Goal: Task Accomplishment & Management: Use online tool/utility

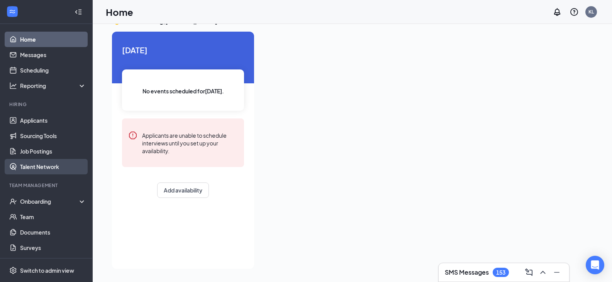
scroll to position [16, 0]
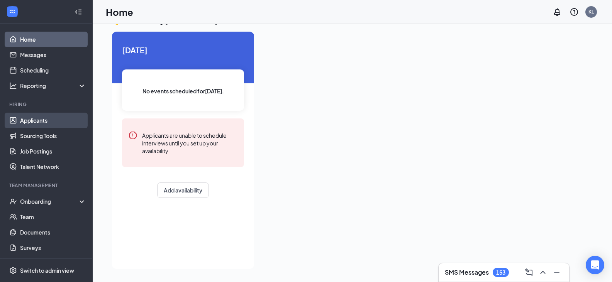
click at [40, 119] on link "Applicants" at bounding box center [53, 120] width 66 height 15
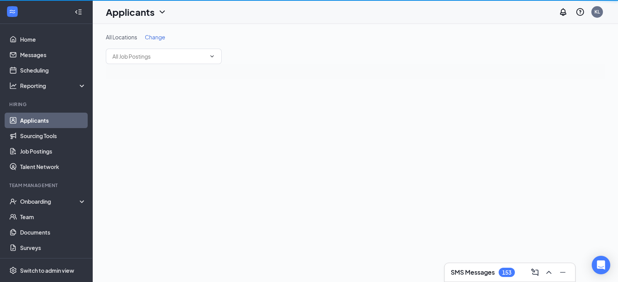
click at [39, 119] on link "Applicants" at bounding box center [53, 120] width 66 height 15
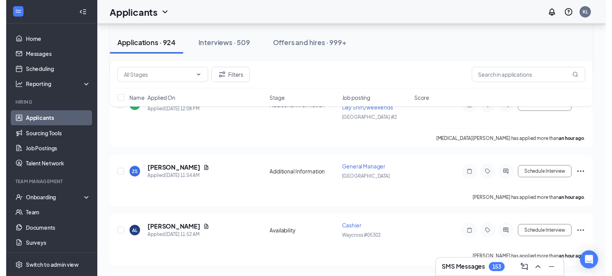
scroll to position [270, 0]
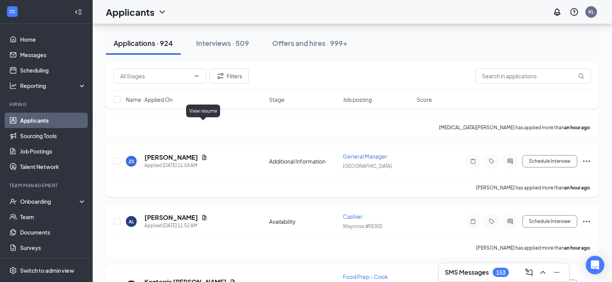
click at [203, 154] on icon "Document" at bounding box center [204, 157] width 6 height 6
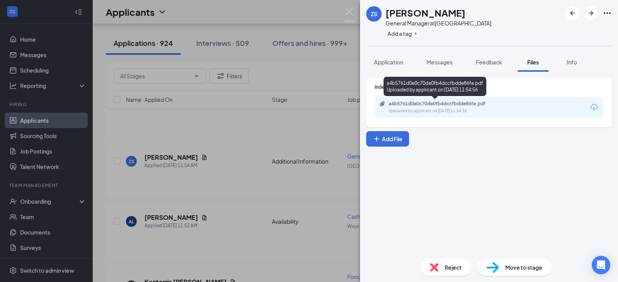
click at [431, 110] on div "Uploaded by applicant on [DATE] 11:54:56" at bounding box center [446, 111] width 116 height 6
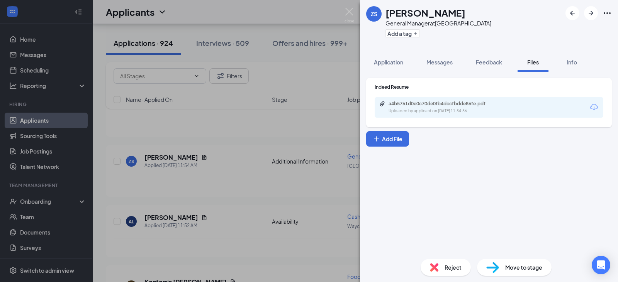
click at [342, 10] on div "ZS [PERSON_NAME] General Manager at [GEOGRAPHIC_DATA] Add a tag Application Mes…" at bounding box center [309, 141] width 618 height 282
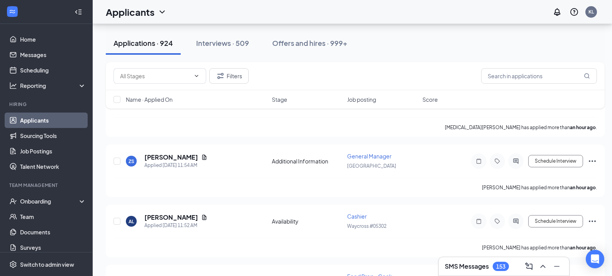
click at [349, 8] on div "Applicants KL" at bounding box center [352, 12] width 519 height 24
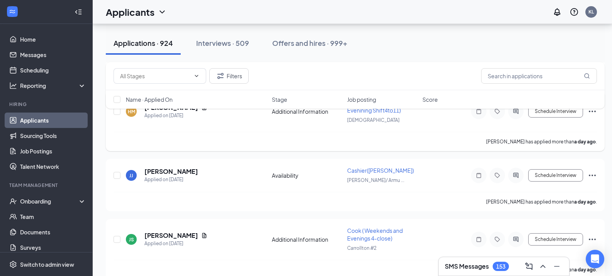
scroll to position [2124, 0]
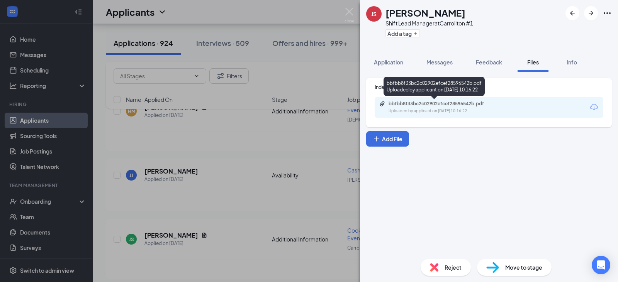
click at [452, 103] on div "bbfbb8f33bc2c02902efcef28596542b.pdf" at bounding box center [442, 104] width 108 height 6
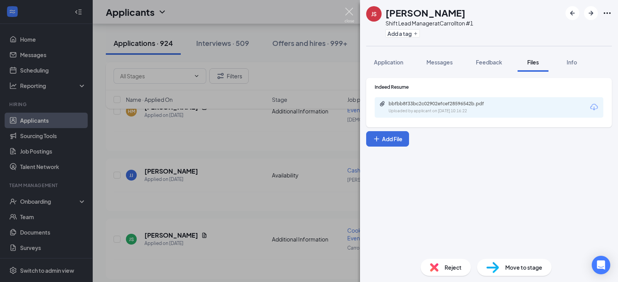
click at [352, 15] on img at bounding box center [349, 15] width 10 height 15
click at [346, 12] on div "Applicants KL" at bounding box center [355, 12] width 525 height 24
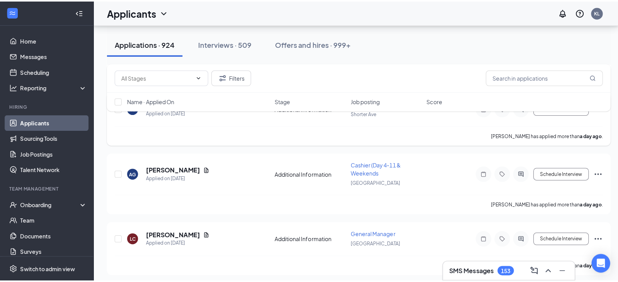
scroll to position [2394, 0]
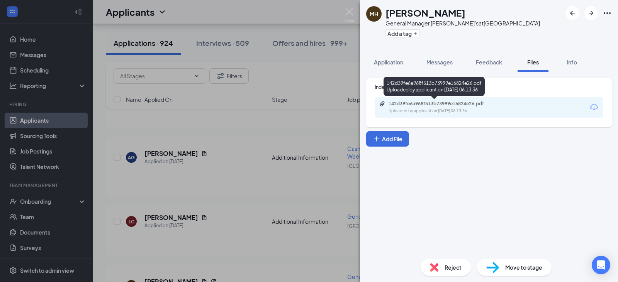
click at [441, 104] on div "142d39fe6a968f513b73999e16824e26.pdf" at bounding box center [442, 104] width 108 height 6
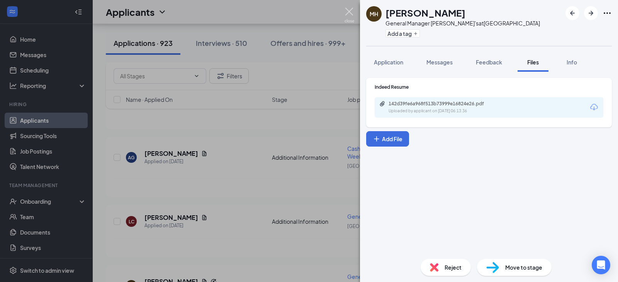
click at [348, 11] on img at bounding box center [349, 15] width 10 height 15
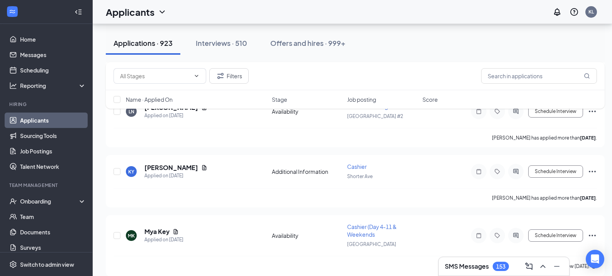
scroll to position [3977, 0]
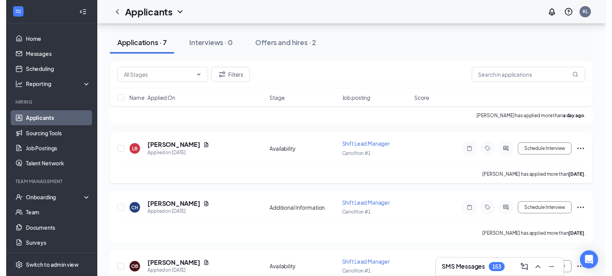
scroll to position [309, 0]
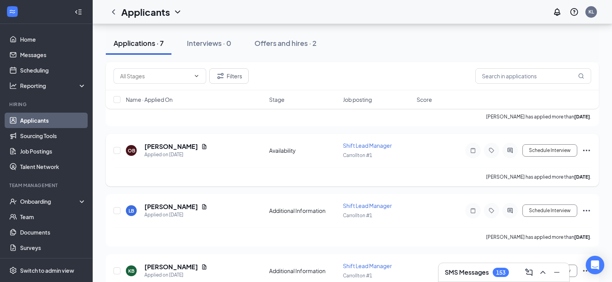
click at [369, 144] on span "Shift Lead Manager" at bounding box center [367, 145] width 49 height 7
click at [201, 149] on icon "Document" at bounding box center [204, 147] width 6 height 6
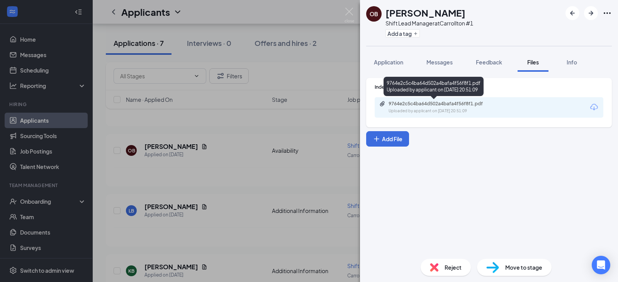
click at [423, 106] on div "9764e2c5c4ba64d502a4bafa4f56f8f1.pdf" at bounding box center [442, 104] width 108 height 6
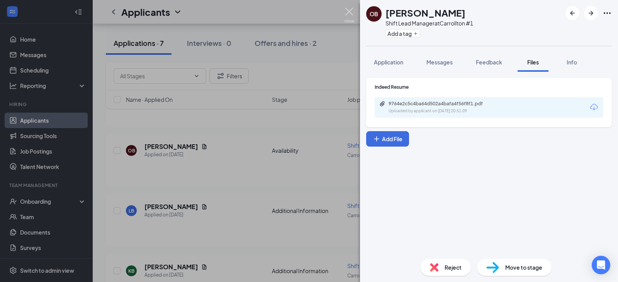
click at [351, 16] on img at bounding box center [349, 15] width 10 height 15
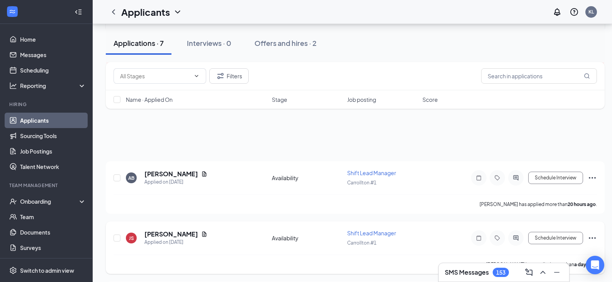
scroll to position [40, 0]
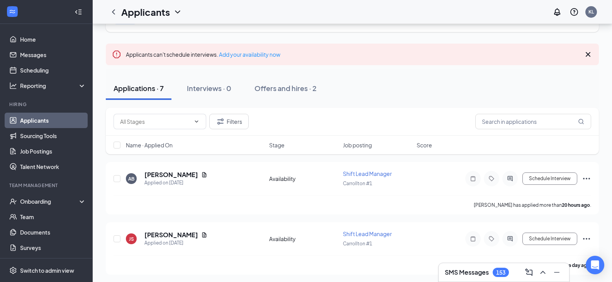
click at [27, 121] on link "Applicants" at bounding box center [53, 120] width 66 height 15
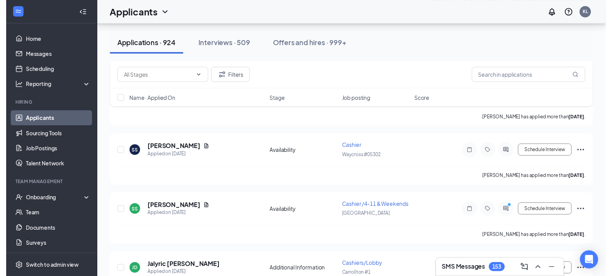
scroll to position [3127, 0]
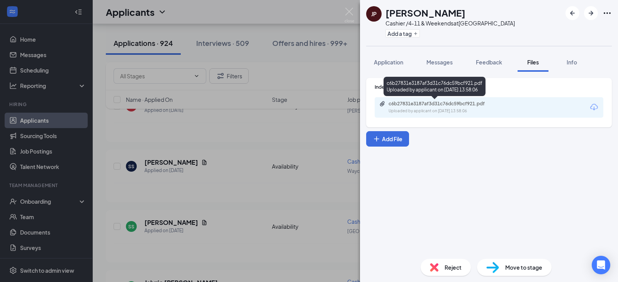
click at [426, 104] on div "c6b27831e3187af3d31c76dc59bcf921.pdf" at bounding box center [442, 104] width 108 height 6
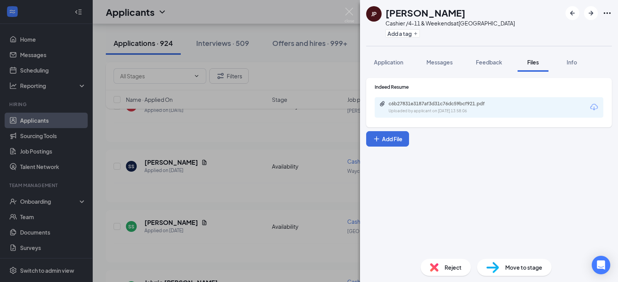
click at [347, 11] on img at bounding box center [349, 15] width 10 height 15
click at [342, 12] on div "Applicants KL" at bounding box center [355, 12] width 525 height 24
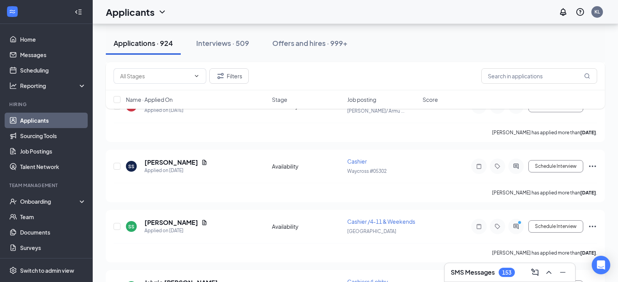
click at [347, 12] on div "Applicants KL" at bounding box center [355, 12] width 525 height 24
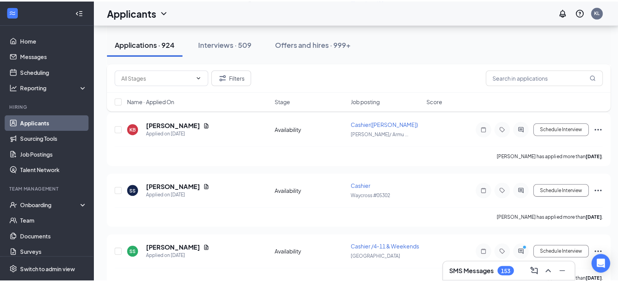
scroll to position [3089, 0]
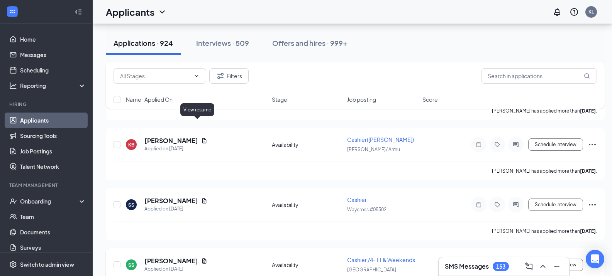
click at [202, 259] on icon "Document" at bounding box center [204, 261] width 4 height 5
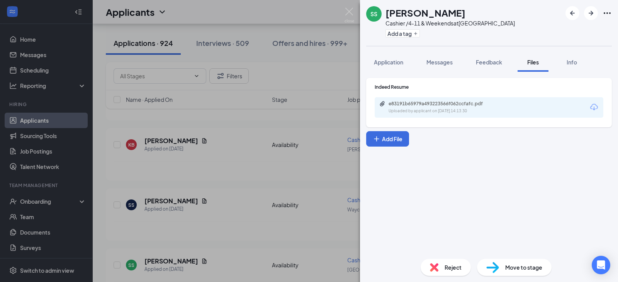
click at [452, 109] on div "Uploaded by applicant on [DATE] 14:13:30" at bounding box center [446, 111] width 116 height 6
click at [446, 64] on span "Messages" at bounding box center [439, 62] width 26 height 7
click at [441, 60] on span "Messages" at bounding box center [439, 62] width 26 height 7
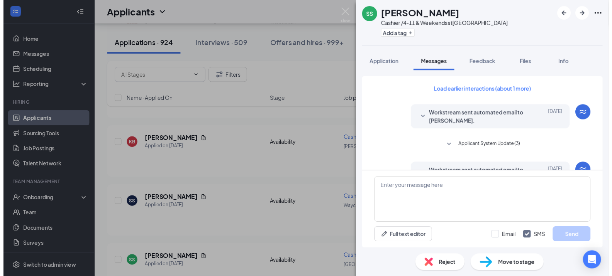
scroll to position [331, 0]
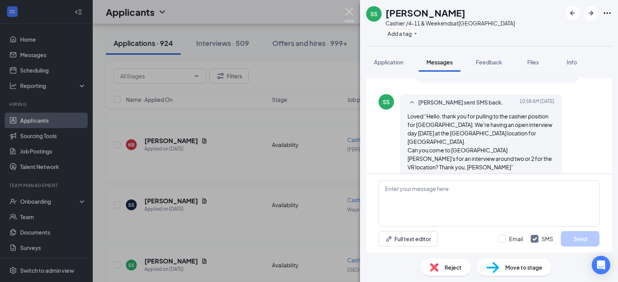
click at [351, 9] on img at bounding box center [349, 15] width 10 height 15
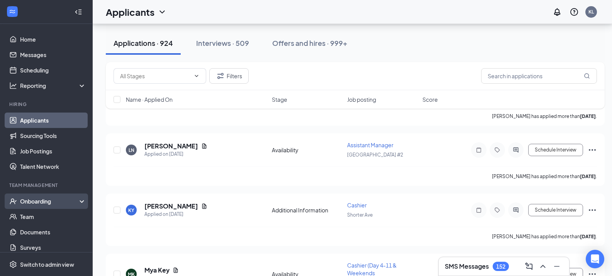
scroll to position [3977, 0]
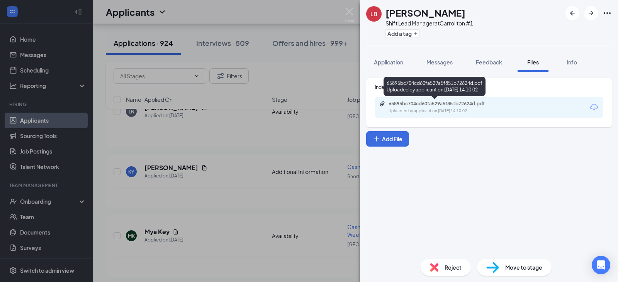
click at [446, 105] on div "65895bc704cd60fa529a5f851b72624d.pdf" at bounding box center [442, 104] width 108 height 6
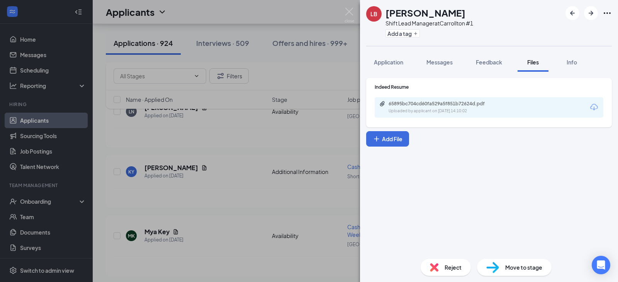
click at [346, 12] on img at bounding box center [349, 15] width 10 height 15
click at [350, 8] on div "Applicants KL" at bounding box center [355, 12] width 525 height 24
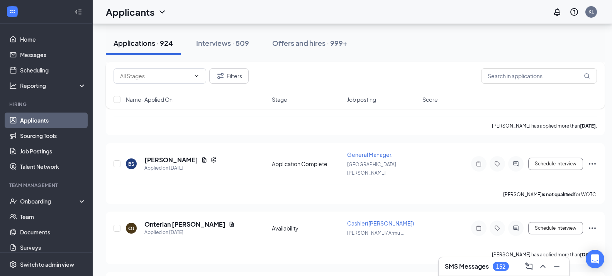
scroll to position [4247, 0]
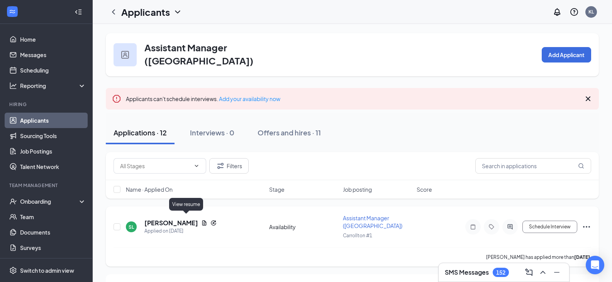
click at [202, 220] on icon "Document" at bounding box center [204, 222] width 4 height 5
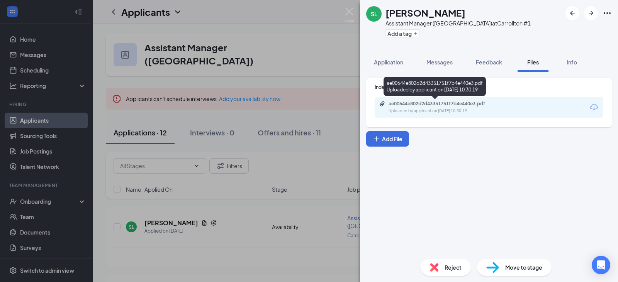
click at [443, 104] on div "ae00644e802d2d43351751f7b4e440e3.pdf" at bounding box center [442, 104] width 108 height 6
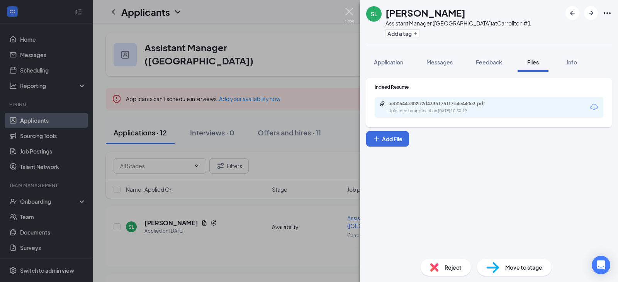
click at [350, 10] on img at bounding box center [349, 15] width 10 height 15
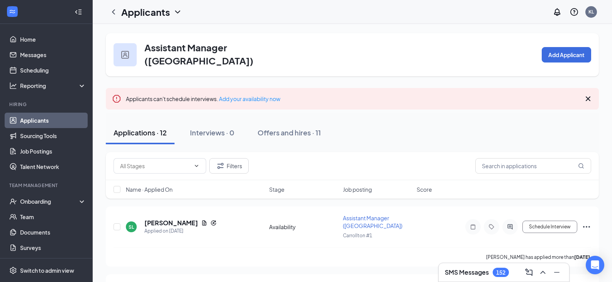
click at [42, 114] on link "Applicants" at bounding box center [53, 120] width 66 height 15
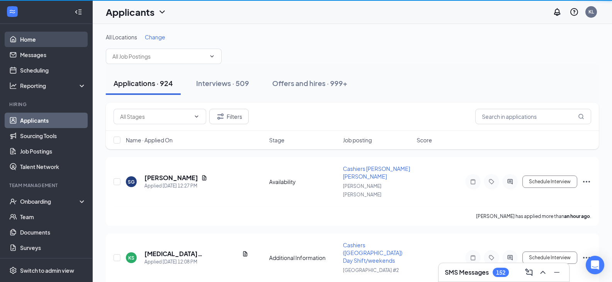
click at [28, 36] on link "Home" at bounding box center [53, 39] width 66 height 15
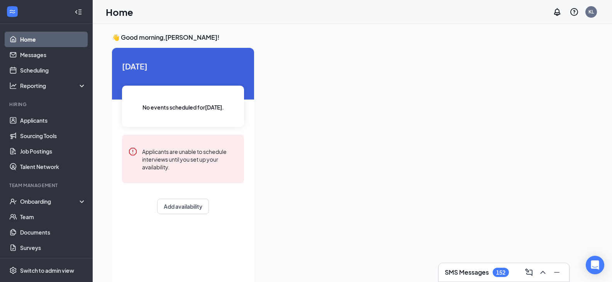
click at [36, 36] on link "Home" at bounding box center [53, 39] width 66 height 15
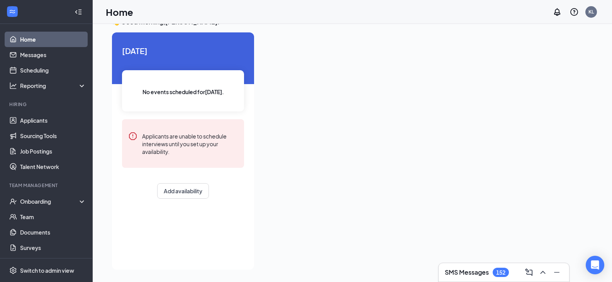
scroll to position [16, 0]
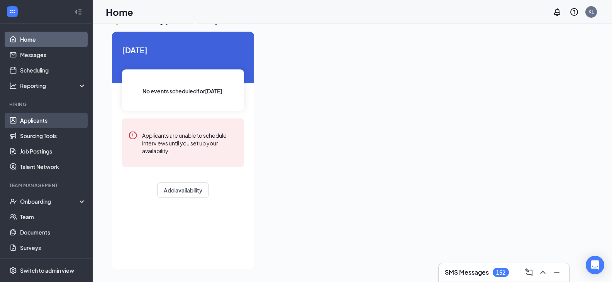
click at [37, 125] on link "Applicants" at bounding box center [53, 120] width 66 height 15
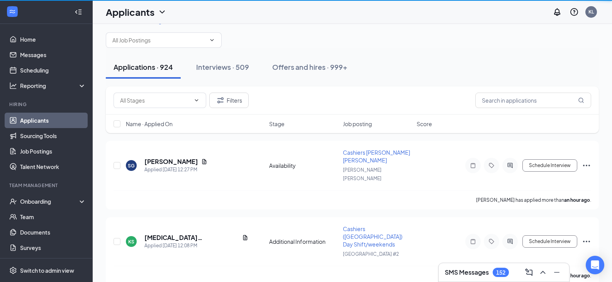
click at [36, 120] on link "Applicants" at bounding box center [53, 120] width 66 height 15
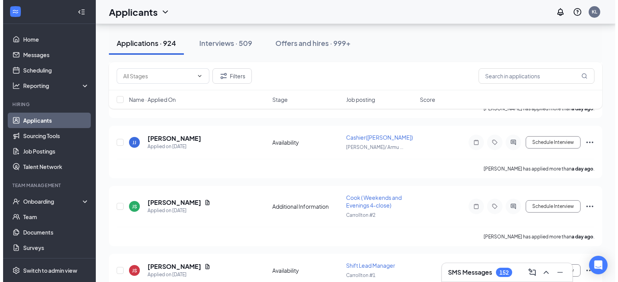
scroll to position [2101, 0]
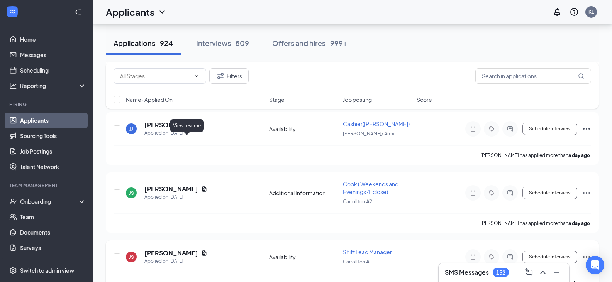
click at [201, 250] on icon "Document" at bounding box center [204, 253] width 6 height 6
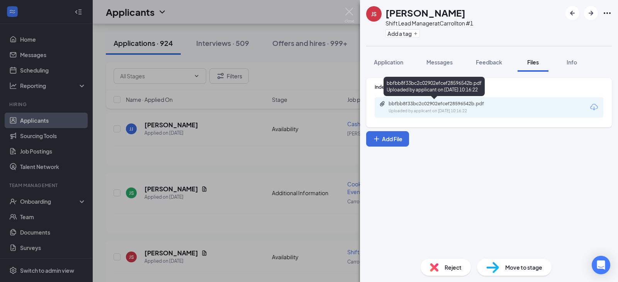
click at [429, 102] on div "bbfbb8f33bc2c02902efcef28596542b.pdf" at bounding box center [442, 104] width 108 height 6
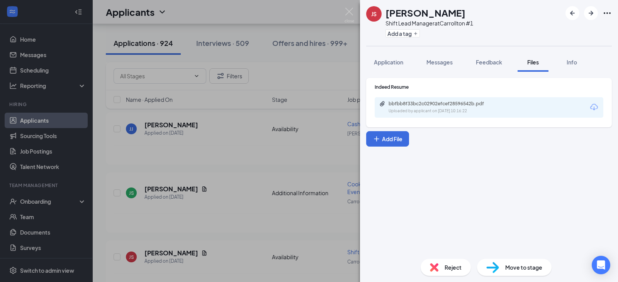
click at [351, 10] on img at bounding box center [349, 15] width 10 height 15
click at [347, 13] on div "Applicants KL" at bounding box center [355, 12] width 525 height 24
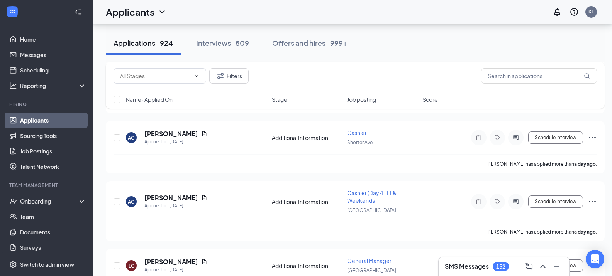
scroll to position [2294, 0]
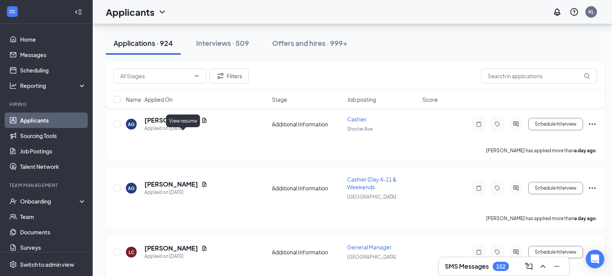
click at [202, 246] on icon "Document" at bounding box center [204, 248] width 4 height 5
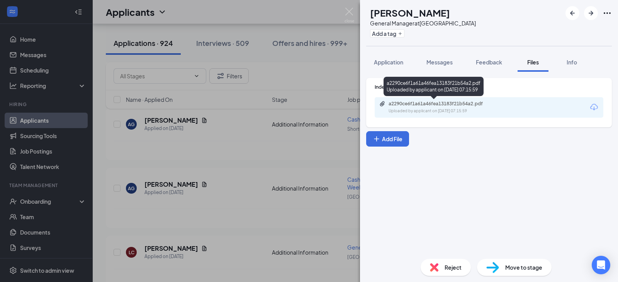
click at [406, 111] on div "Uploaded by applicant on [DATE] 07:15:59" at bounding box center [446, 111] width 116 height 6
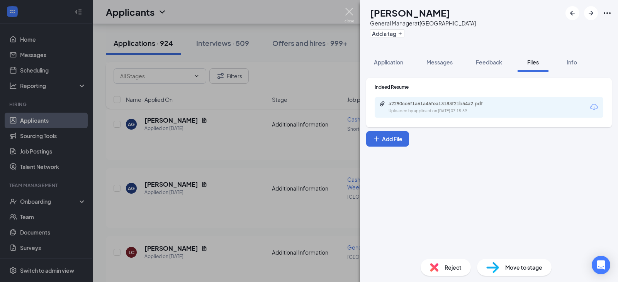
click at [348, 9] on img at bounding box center [349, 15] width 10 height 15
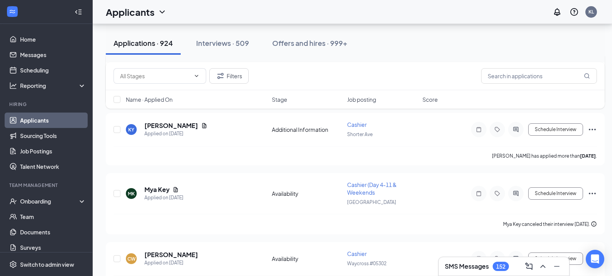
scroll to position [4032, 0]
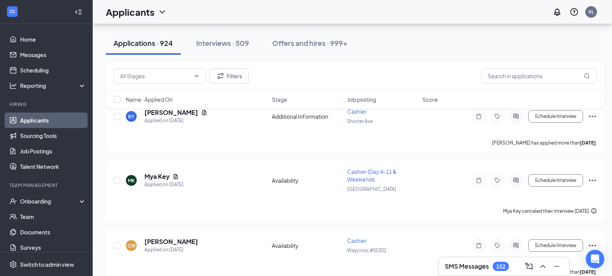
click at [190, 116] on div "Filters Name · Applied On Stage Job posting Score" at bounding box center [355, 89] width 499 height 54
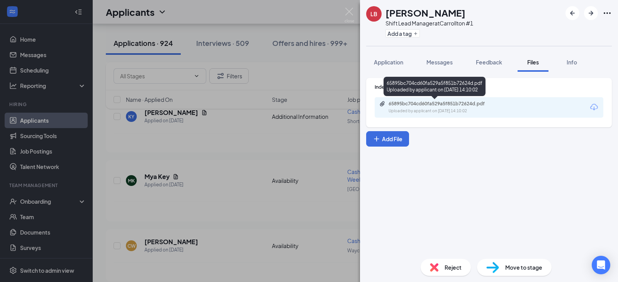
click at [449, 106] on div "65895bc704cd60fa529a5f851b72624d.pdf" at bounding box center [442, 104] width 108 height 6
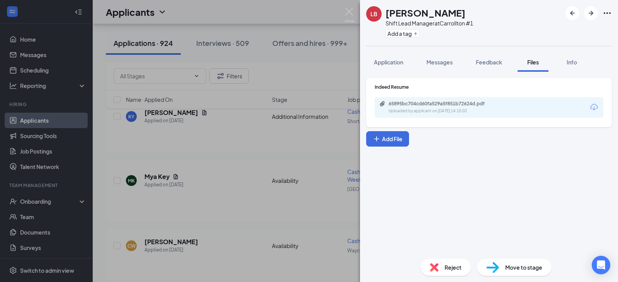
click at [346, 9] on img at bounding box center [349, 15] width 10 height 15
click at [346, 10] on img at bounding box center [349, 15] width 10 height 15
click at [347, 10] on img at bounding box center [349, 15] width 10 height 15
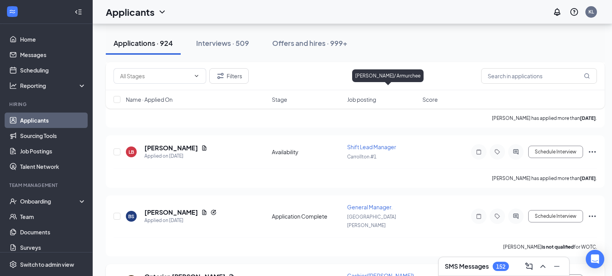
scroll to position [4186, 0]
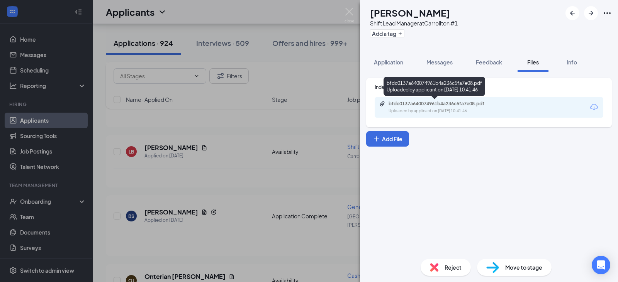
click at [459, 111] on div "Uploaded by applicant on [DATE] 10:41:46" at bounding box center [446, 111] width 116 height 6
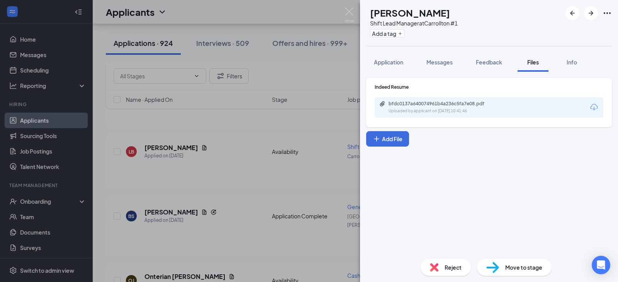
click at [348, 10] on img at bounding box center [349, 15] width 10 height 15
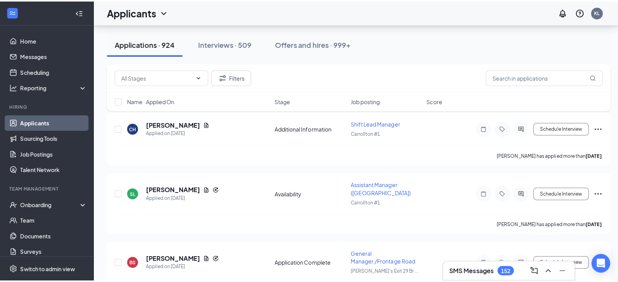
scroll to position [4418, 0]
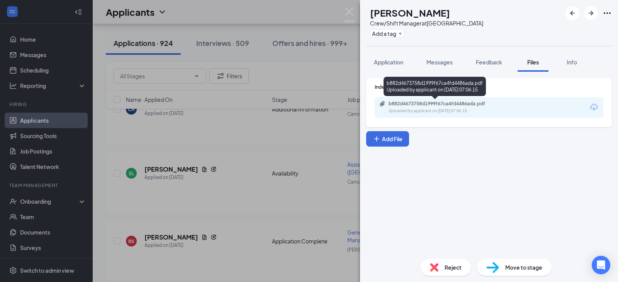
click at [419, 107] on div "b882d4673758d1999f67ca4fd4486ada.pdf Uploaded by applicant on [DATE] 07:06:15" at bounding box center [441, 108] width 125 height 14
